Goal: Communication & Community: Share content

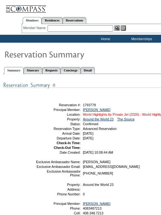
scroll to position [32, 0]
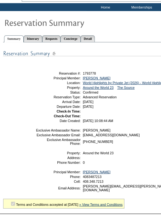
click at [138, 68] on td at bounding box center [113, 68] width 154 height 4
drag, startPoint x: 134, startPoint y: 80, endPoint x: 82, endPoint y: 80, distance: 52.1
click at [82, 80] on table "Share With Family and Friends Share via Email Share Reservation Information Ple…" at bounding box center [114, 93] width 158 height 59
copy link "[PERSON_NAME]"
click at [103, 58] on p at bounding box center [123, 53] width 240 height 15
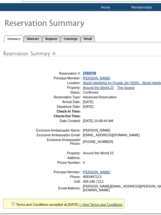
drag, startPoint x: 101, startPoint y: 72, endPoint x: 83, endPoint y: 72, distance: 18.3
click at [83, 72] on td "1793778" at bounding box center [137, 73] width 110 height 4
copy span "1793778"
drag, startPoint x: 130, startPoint y: 65, endPoint x: 131, endPoint y: 62, distance: 3.2
click at [130, 65] on table "Share With Family and Friends Share via Email Share Reservation Information Ple…" at bounding box center [114, 67] width 156 height 5
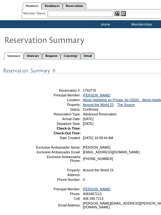
scroll to position [0, 0]
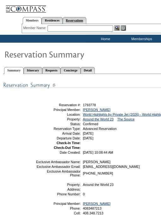
click at [77, 20] on link "Reservations" at bounding box center [75, 20] width 24 height 7
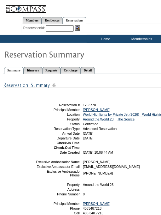
drag, startPoint x: 62, startPoint y: 28, endPoint x: 11, endPoint y: 38, distance: 51.6
click at [62, 28] on input "text" at bounding box center [60, 28] width 28 height 6
paste input "1796488"
type input "1796488"
click input "Send" at bounding box center [0, 0] width 0 height 0
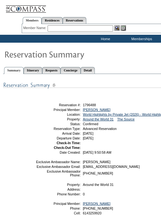
click at [116, 98] on td at bounding box center [113, 100] width 154 height 4
drag, startPoint x: 113, startPoint y: 108, endPoint x: 83, endPoint y: 110, distance: 30.0
click at [83, 110] on td "[PERSON_NAME]" at bounding box center [137, 110] width 110 height 4
copy link "[PERSON_NAME]"
drag, startPoint x: 131, startPoint y: 93, endPoint x: 112, endPoint y: 98, distance: 19.1
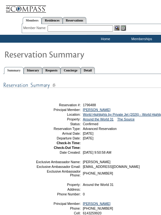
click at [131, 93] on div "Share With Family and Friends Share via Email Share Reservation Information Ple…" at bounding box center [123, 154] width 240 height 155
drag, startPoint x: 112, startPoint y: 98, endPoint x: 92, endPoint y: 102, distance: 20.4
click at [92, 102] on tbody "Share With Family and Friends Share via Email Share Reservation Information Ple…" at bounding box center [114, 125] width 156 height 57
drag, startPoint x: 99, startPoint y: 104, endPoint x: 83, endPoint y: 102, distance: 15.9
click at [83, 103] on td "1796488" at bounding box center [137, 105] width 110 height 4
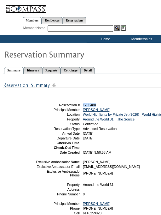
copy span "1796488"
click at [128, 95] on div "Share With Family and Friends Share via Email Share Reservation Information Ple…" at bounding box center [123, 154] width 240 height 155
drag, startPoint x: 82, startPoint y: 17, endPoint x: 80, endPoint y: 23, distance: 5.9
click at [82, 17] on link "Reservations" at bounding box center [75, 20] width 24 height 7
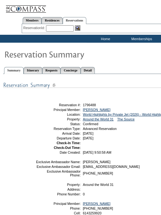
click at [62, 30] on input "text" at bounding box center [60, 28] width 28 height 6
paste input "1797369"
type input "1797369"
click input "Send" at bounding box center [0, 0] width 0 height 0
